Goal: Task Accomplishment & Management: Manage account settings

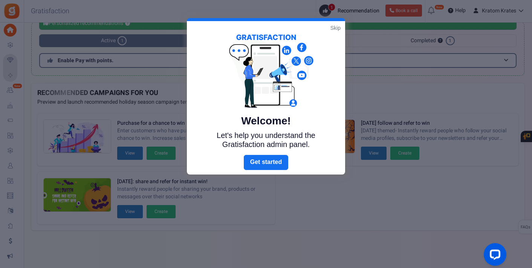
scroll to position [41, 0]
click at [338, 29] on link "Skip" at bounding box center [335, 28] width 10 height 8
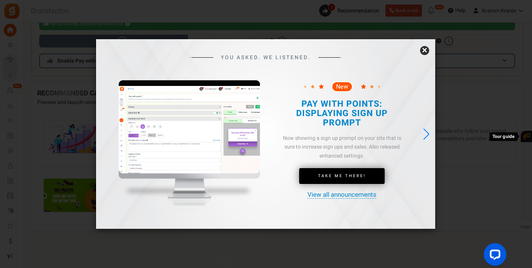
click at [425, 52] on link "×" at bounding box center [424, 50] width 9 height 9
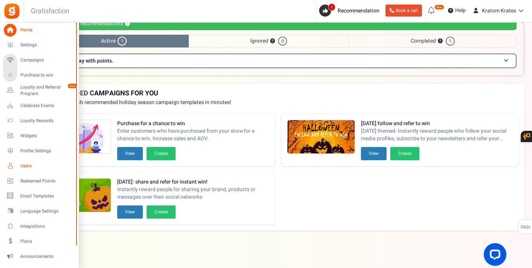
click at [26, 166] on span "Users" at bounding box center [46, 166] width 53 height 6
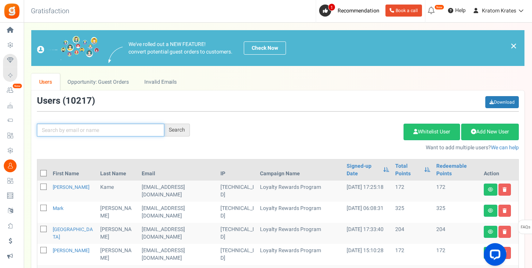
click at [86, 132] on input "text" at bounding box center [100, 130] width 127 height 13
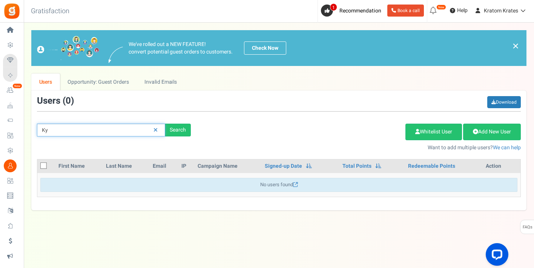
type input "K"
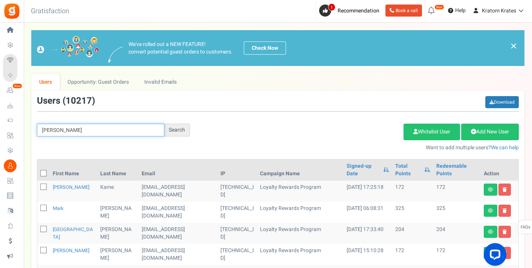
type input "[PERSON_NAME]"
click at [180, 133] on div "Search" at bounding box center [177, 130] width 26 height 13
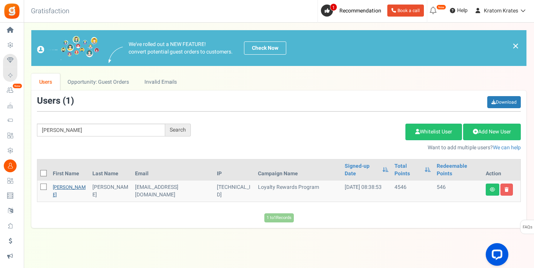
click at [57, 184] on link "[PERSON_NAME]" at bounding box center [69, 191] width 33 height 15
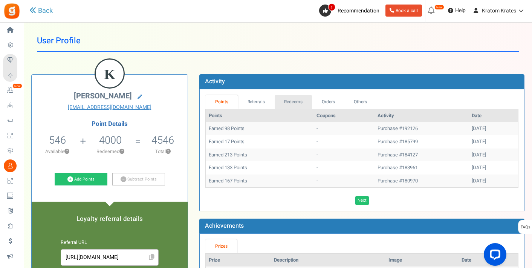
click at [288, 101] on link "Redeems" at bounding box center [294, 102] width 38 height 14
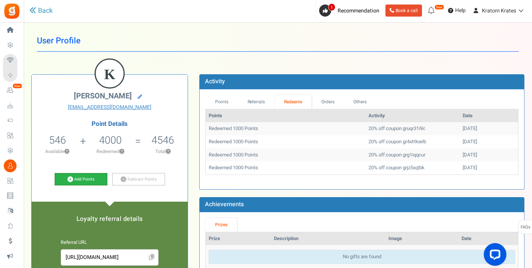
click at [75, 174] on link "Add Points" at bounding box center [81, 179] width 53 height 13
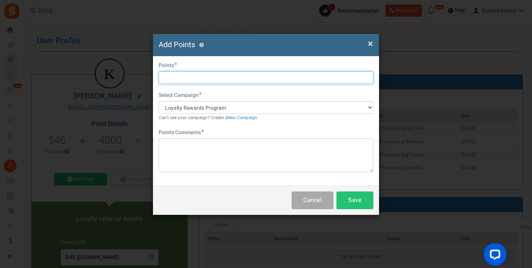
click at [214, 72] on input "text" at bounding box center [266, 77] width 215 height 13
type input "1000"
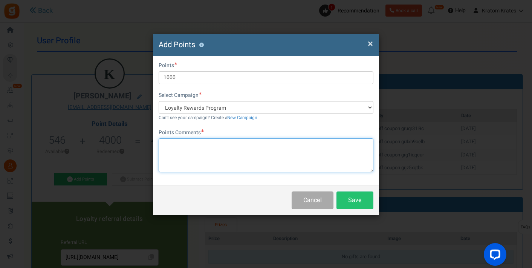
click at [246, 162] on textarea at bounding box center [266, 155] width 215 height 34
type textarea "refund points for coupon"
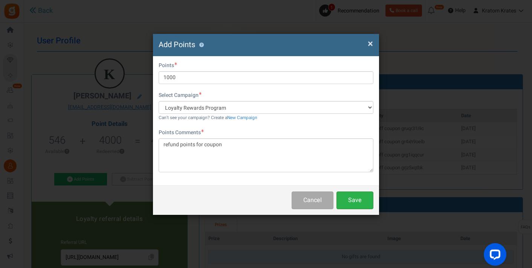
click at [362, 205] on button "Save" at bounding box center [354, 200] width 37 height 18
